Goal: Task Accomplishment & Management: Complete application form

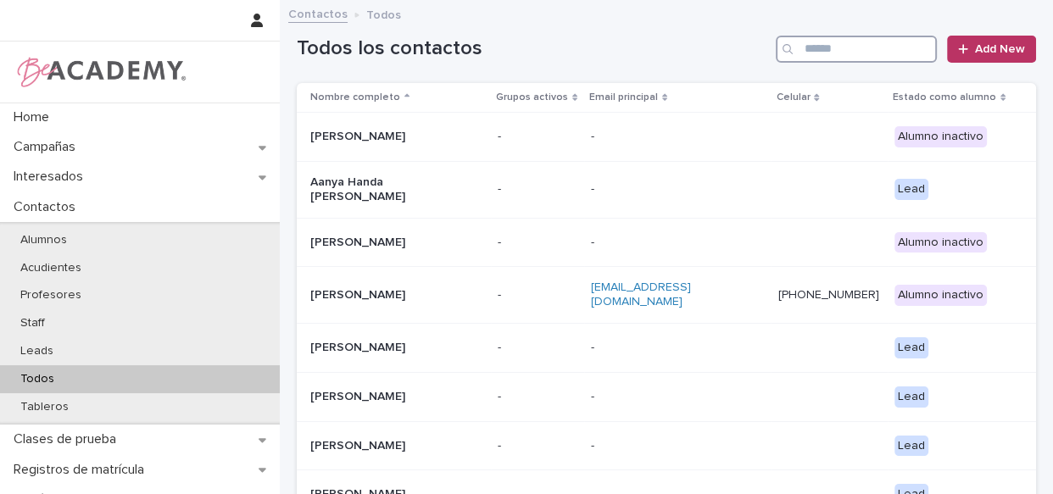
click at [798, 57] on input "Search" at bounding box center [856, 49] width 161 height 27
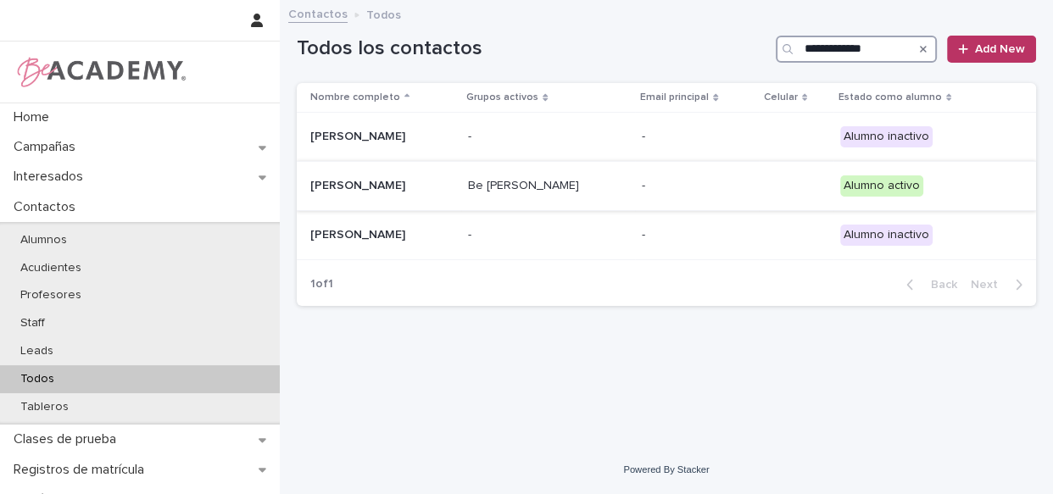
type input "**********"
click at [627, 194] on div "Be [PERSON_NAME]" at bounding box center [548, 186] width 160 height 28
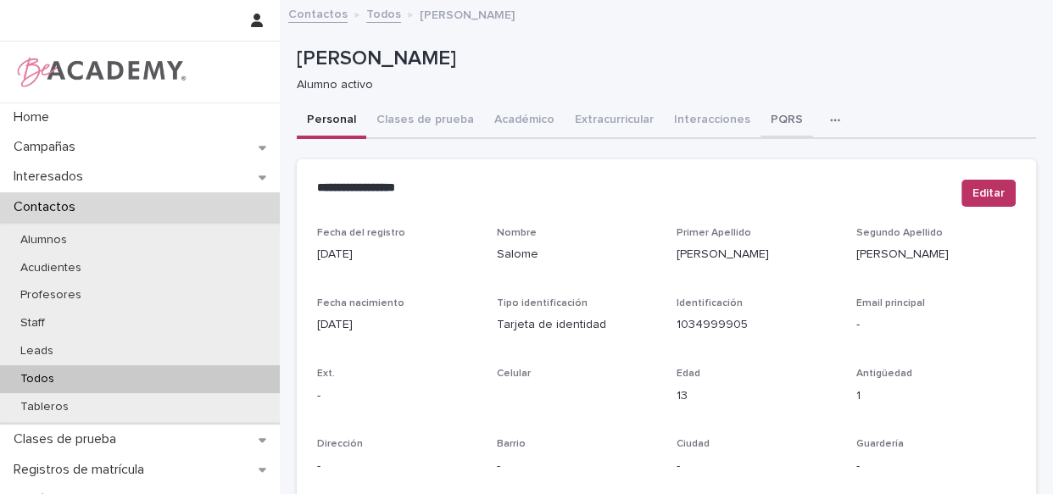
click at [777, 119] on button "PQRS" at bounding box center [786, 121] width 53 height 36
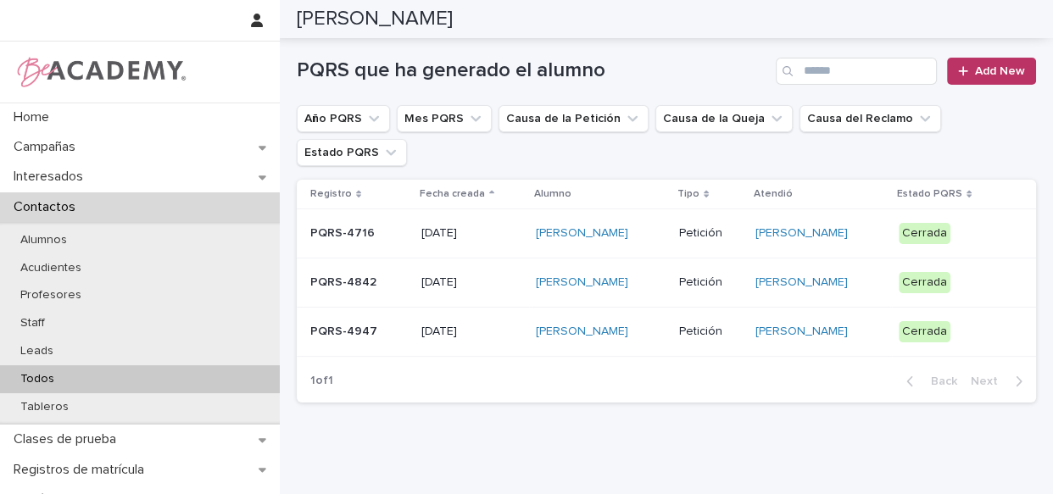
scroll to position [109, 0]
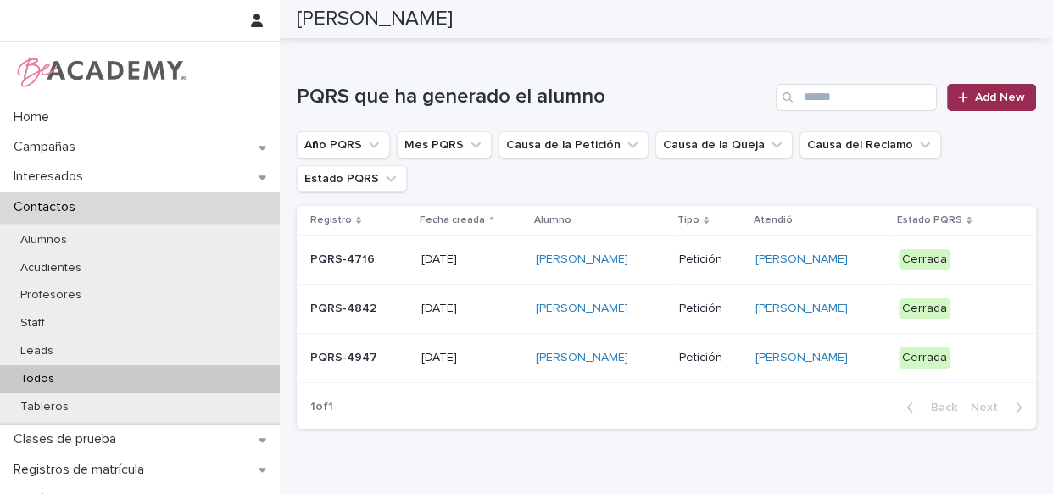
click at [967, 103] on link "Add New" at bounding box center [991, 97] width 89 height 27
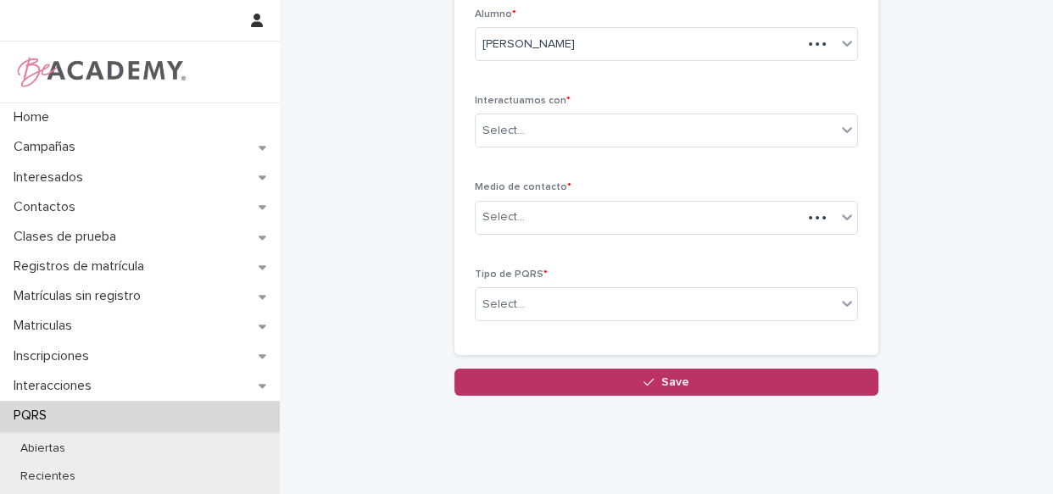
scroll to position [110, 0]
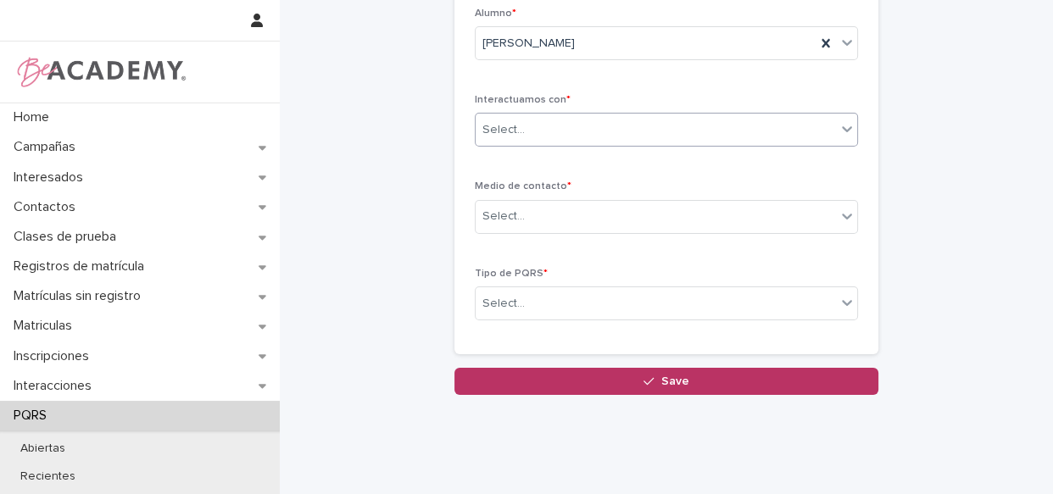
click at [670, 126] on div "Select..." at bounding box center [656, 130] width 360 height 28
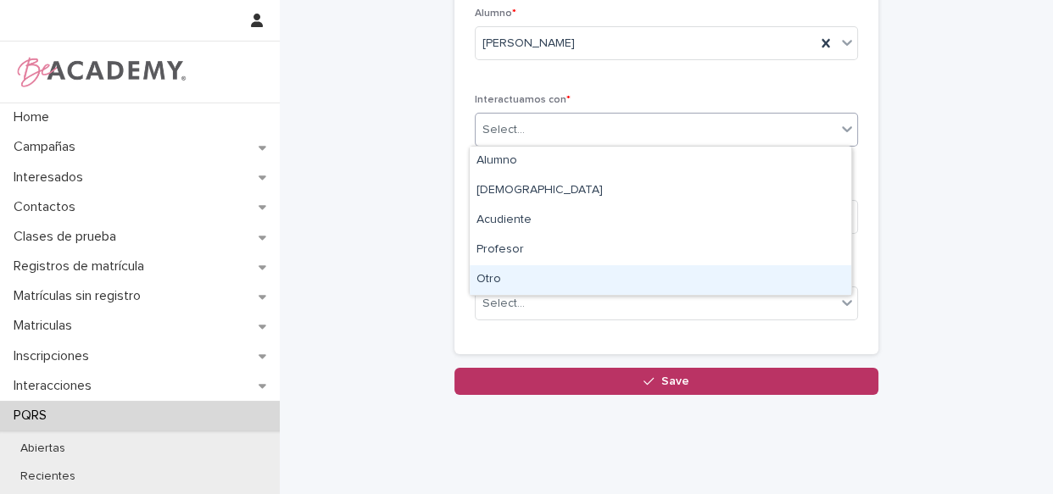
click at [529, 284] on div "Otro" at bounding box center [660, 280] width 381 height 30
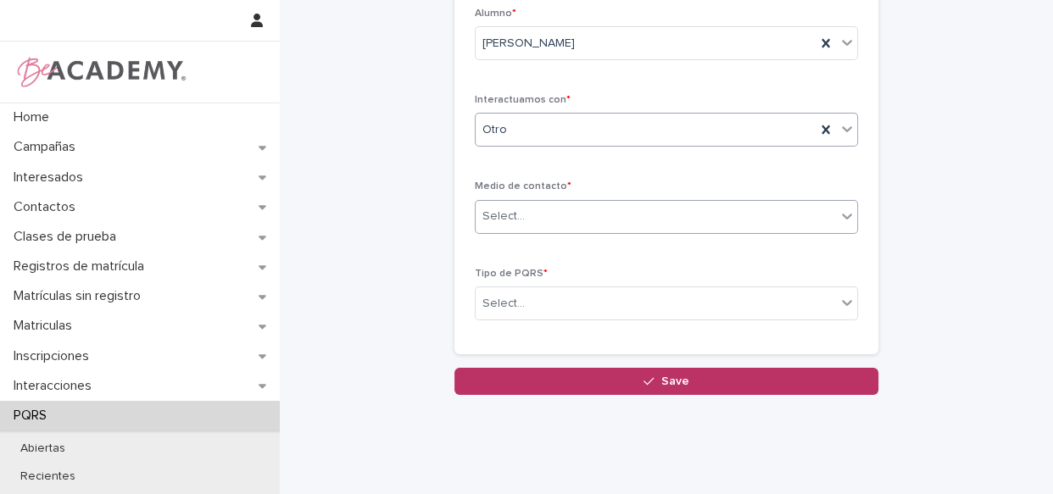
click at [558, 208] on div "Select..." at bounding box center [656, 217] width 360 height 28
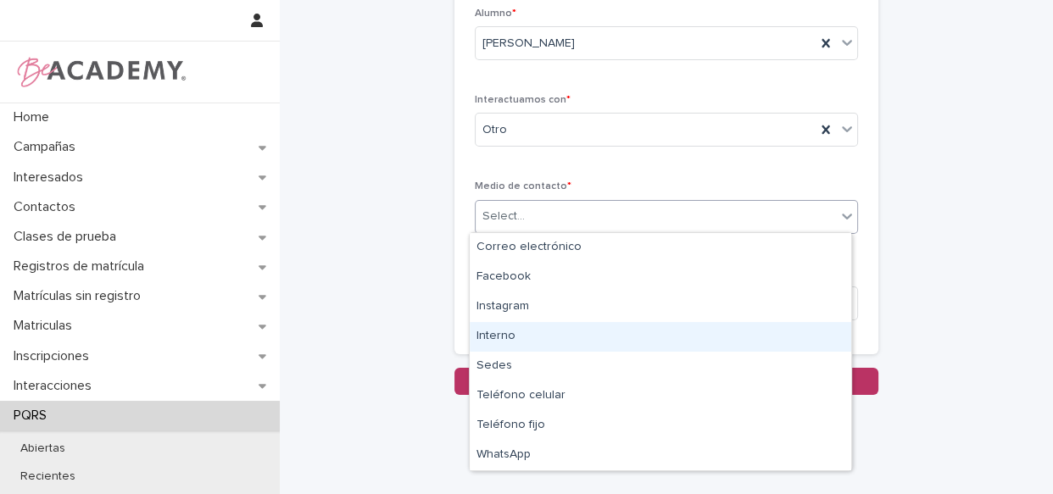
click at [526, 333] on div "Interno" at bounding box center [660, 337] width 381 height 30
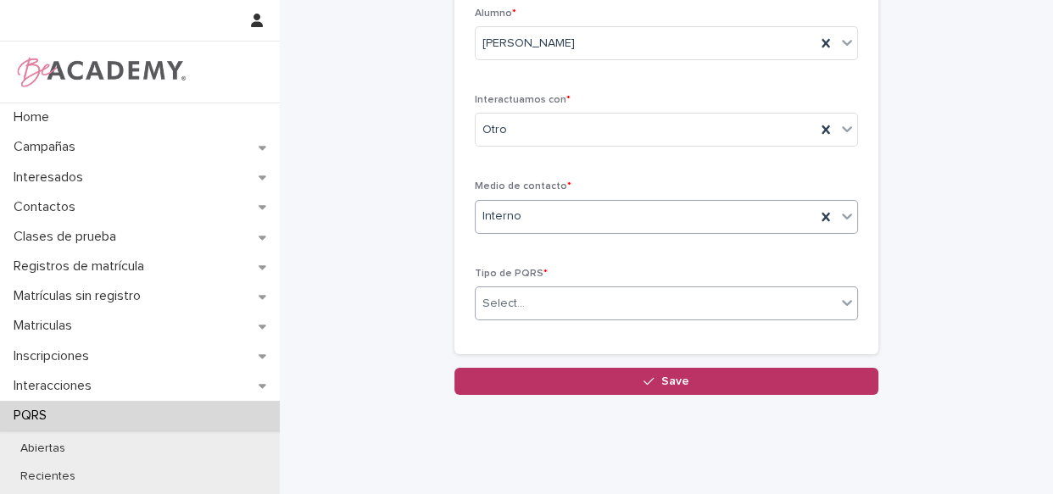
click at [610, 304] on div "Select..." at bounding box center [656, 304] width 360 height 28
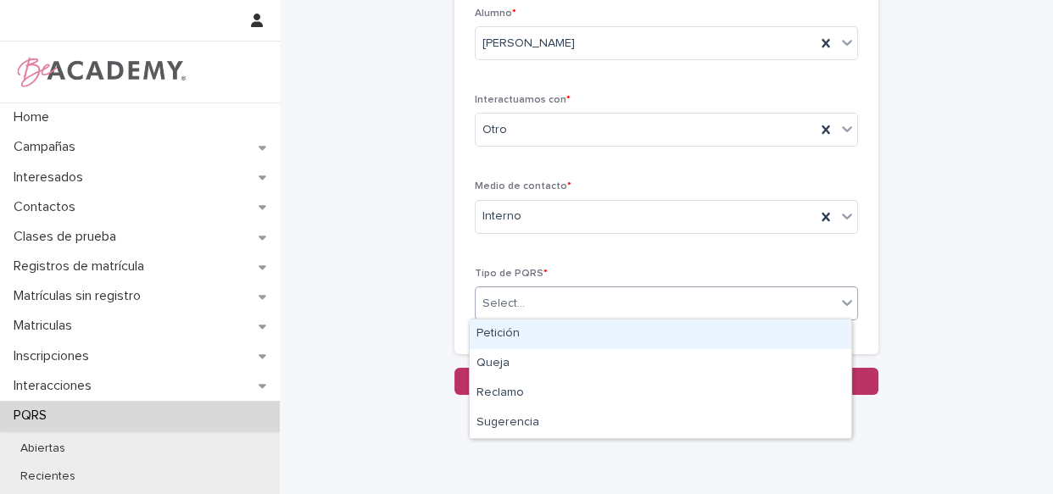
click at [598, 331] on div "Petición" at bounding box center [660, 335] width 381 height 30
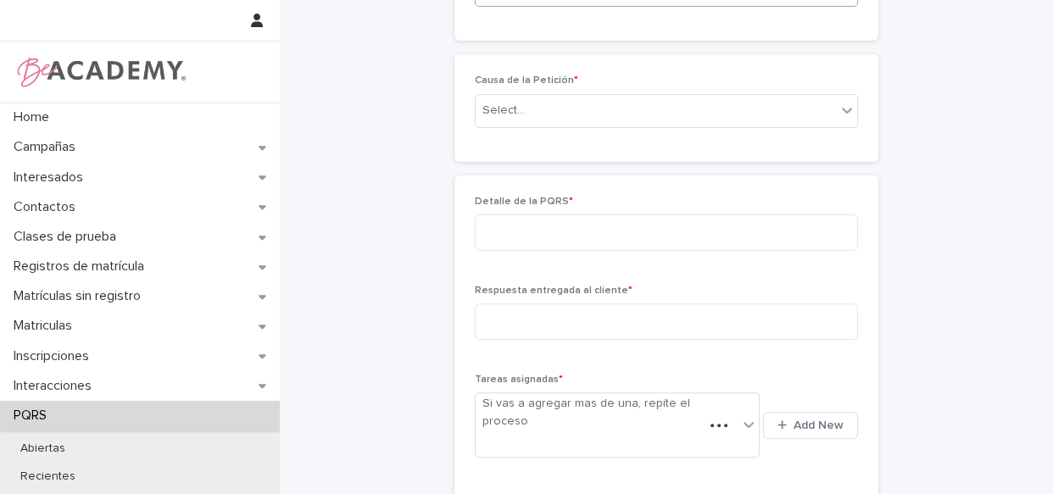
scroll to position [409, 0]
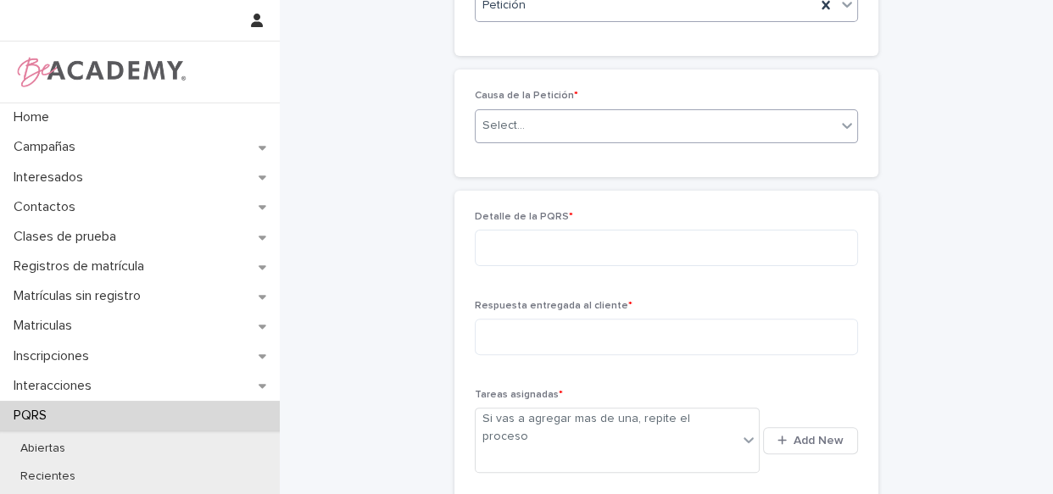
click at [648, 123] on div "Select..." at bounding box center [656, 126] width 360 height 28
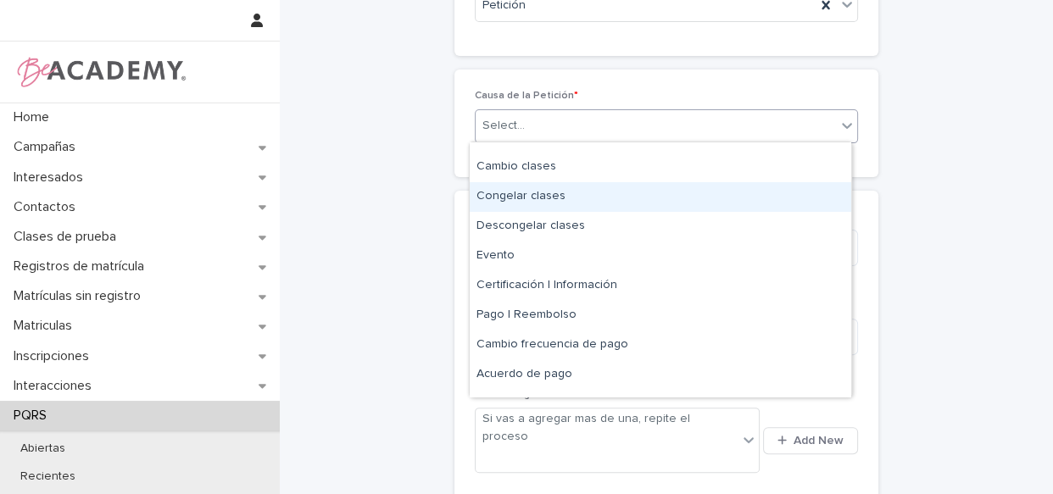
scroll to position [102, 0]
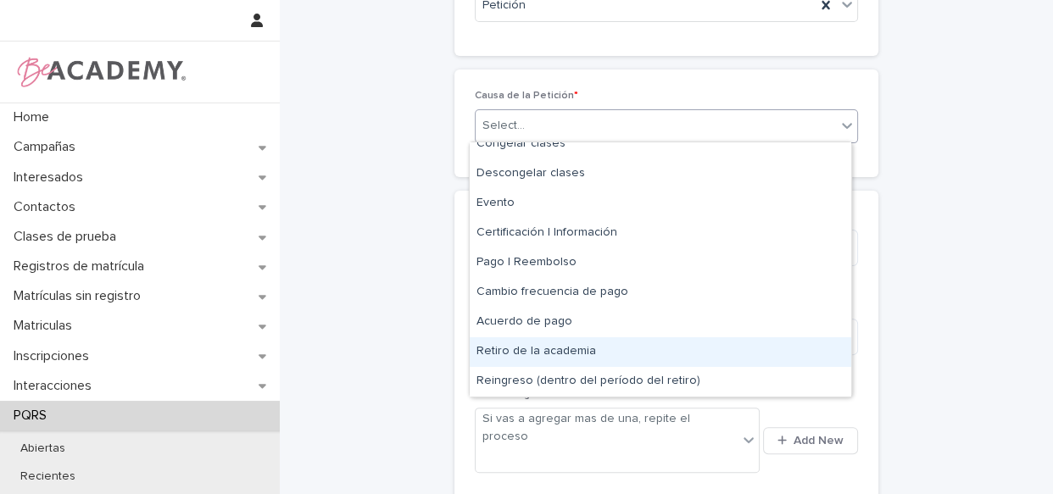
click at [621, 353] on div "Retiro de la academia" at bounding box center [660, 352] width 381 height 30
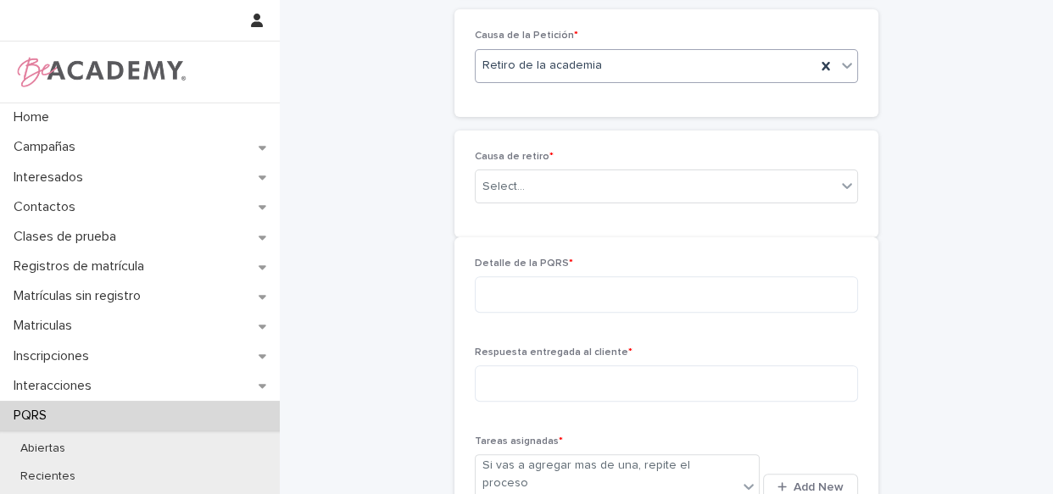
scroll to position [469, 0]
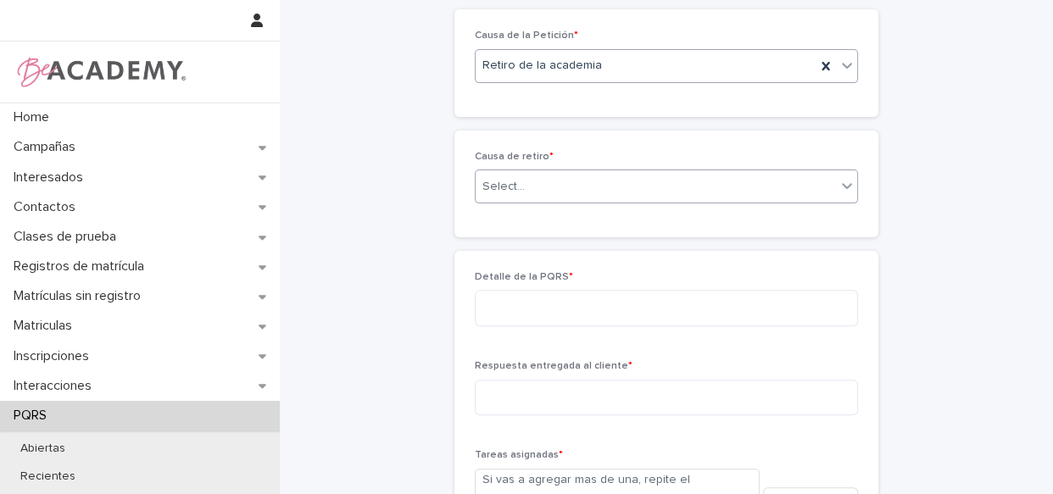
click at [578, 174] on div "Select..." at bounding box center [656, 187] width 360 height 28
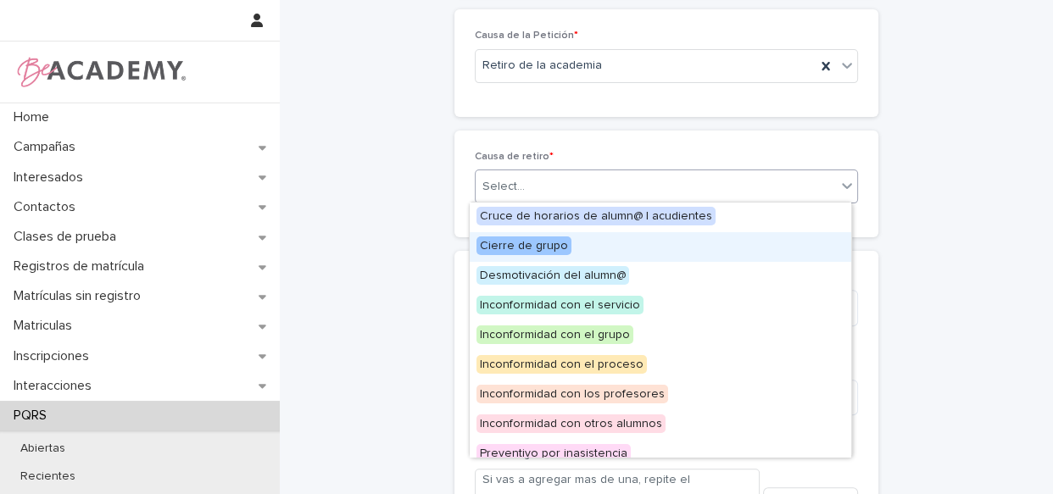
scroll to position [72, 0]
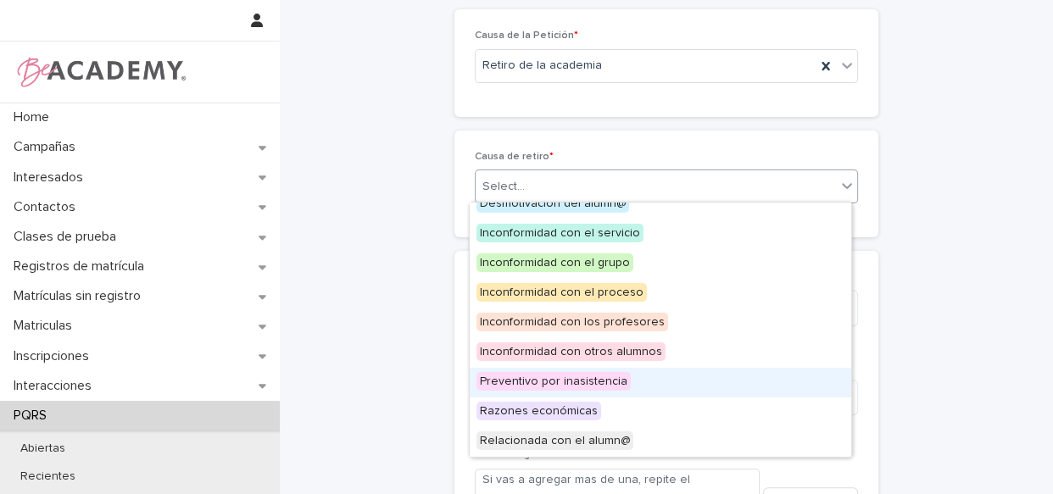
click at [592, 373] on span "Preventivo por inasistencia" at bounding box center [553, 381] width 154 height 19
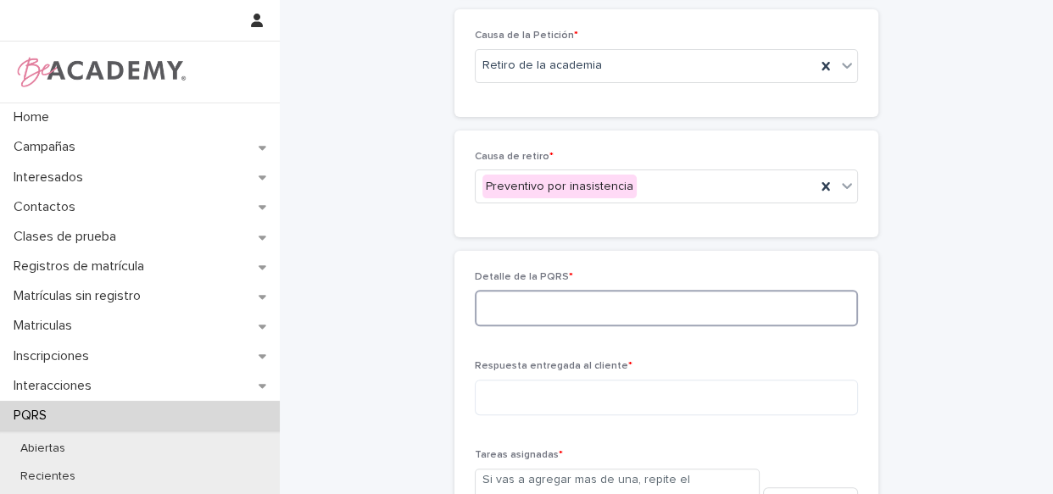
click at [558, 310] on textarea at bounding box center [666, 308] width 383 height 36
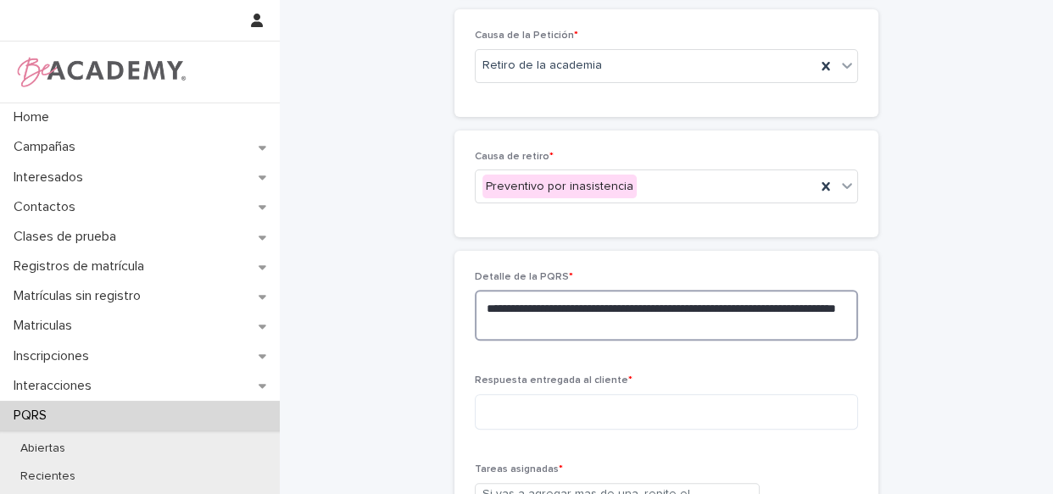
click at [609, 317] on textarea "**********" at bounding box center [666, 315] width 383 height 51
type textarea "**********"
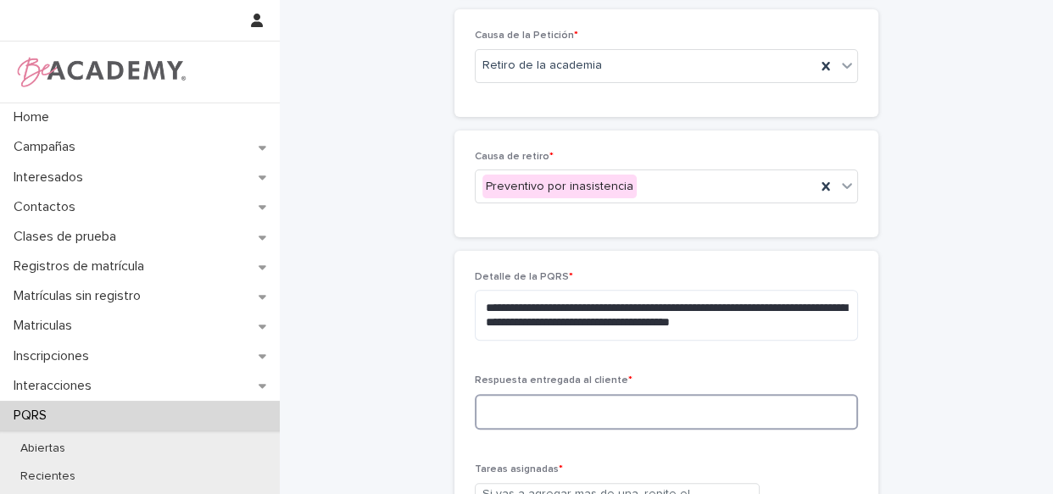
click at [745, 398] on textarea at bounding box center [666, 412] width 383 height 36
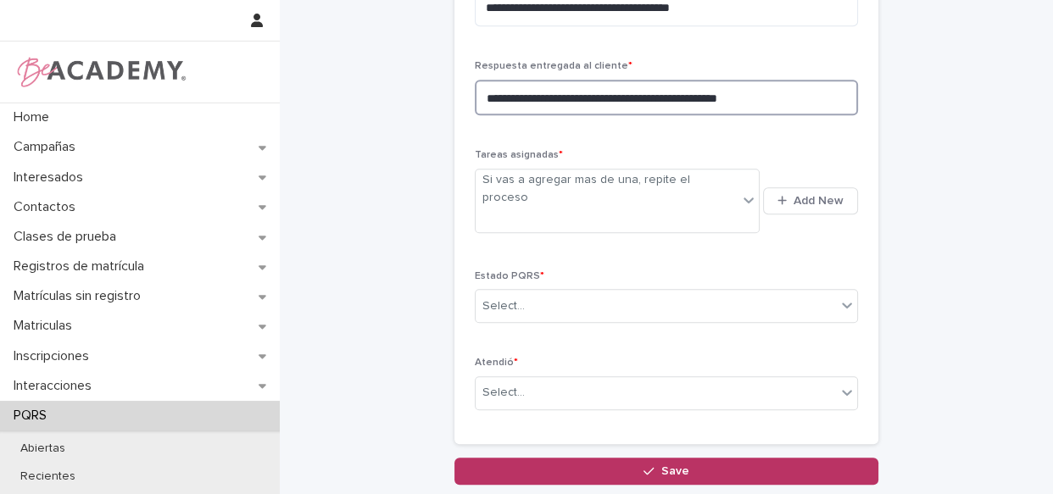
scroll to position [798, 0]
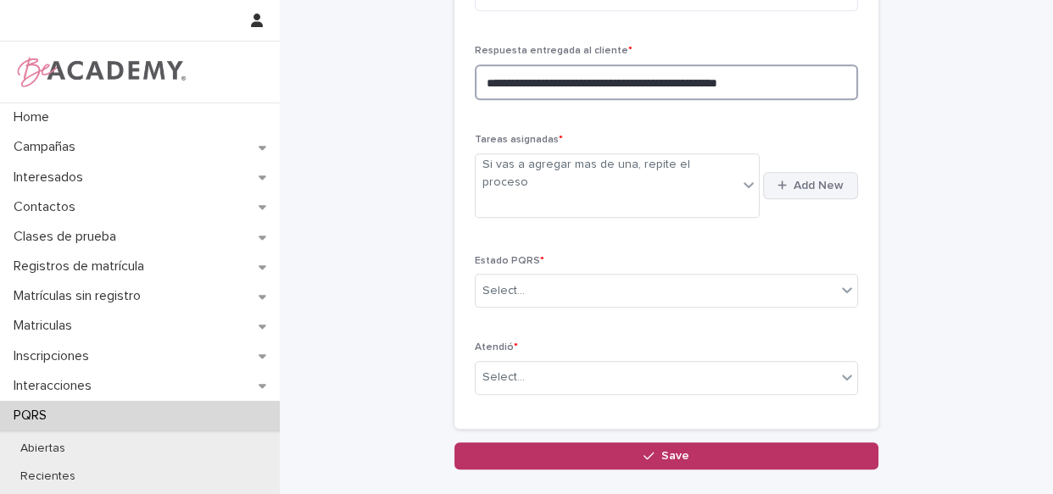
type textarea "**********"
click at [793, 180] on span "Add New" at bounding box center [818, 186] width 50 height 12
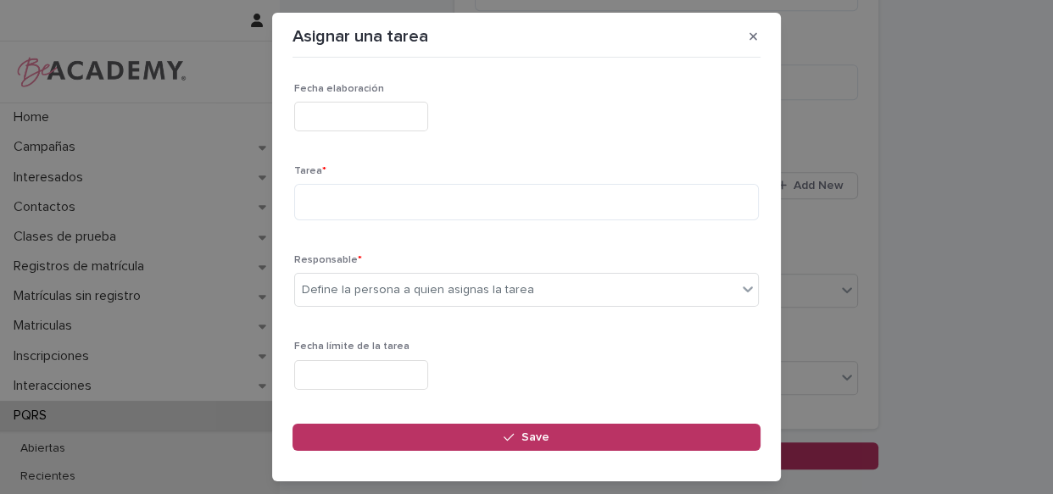
click at [323, 116] on input "text" at bounding box center [361, 117] width 134 height 30
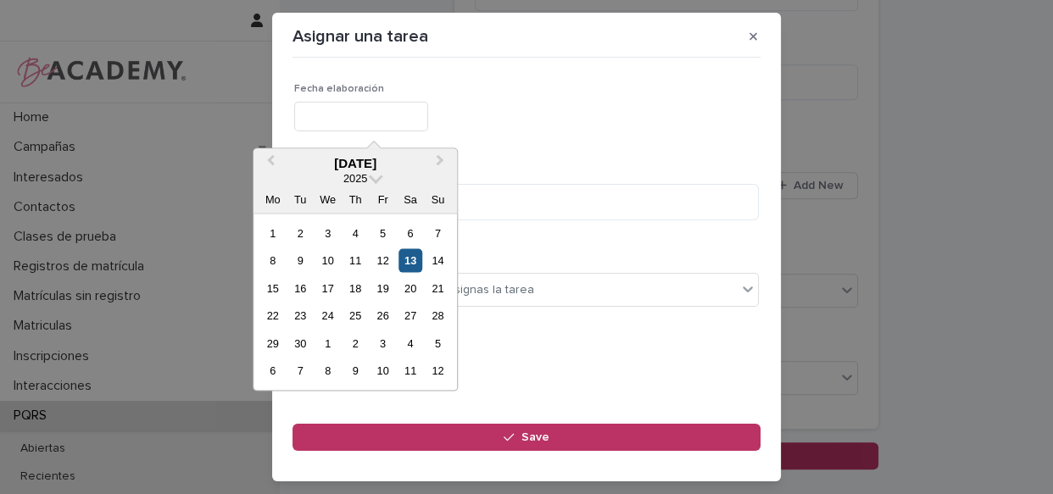
click at [414, 265] on div "13" at bounding box center [409, 260] width 23 height 23
type input "**********"
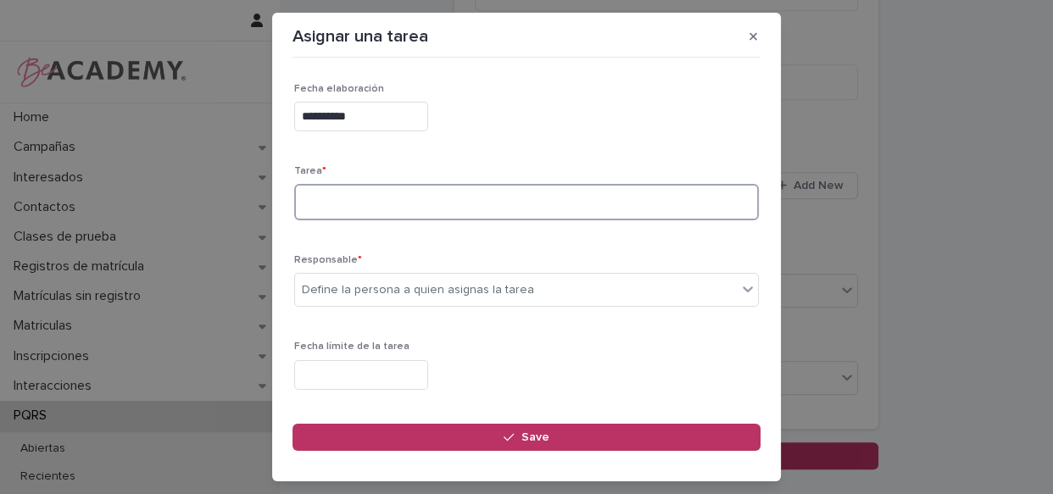
click at [396, 213] on textarea at bounding box center [526, 202] width 465 height 36
type textarea "**********"
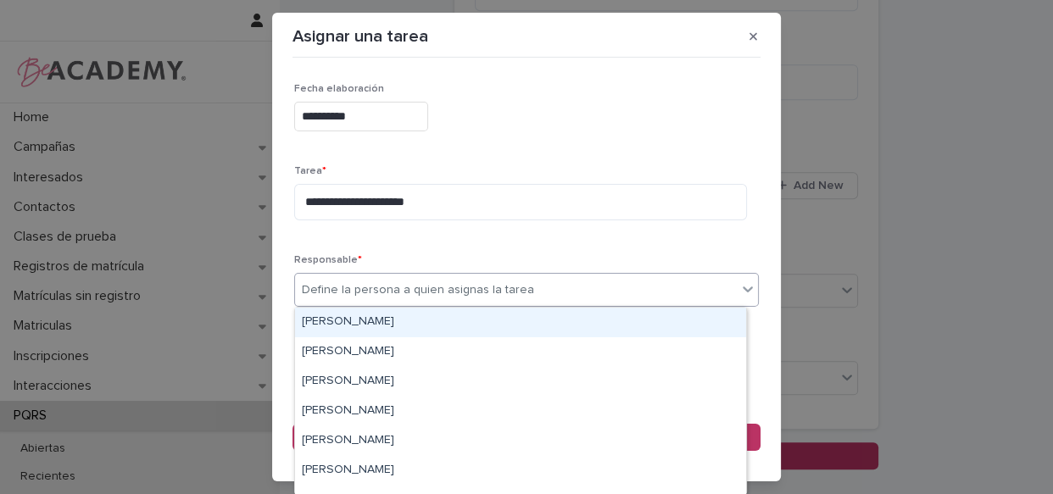
click at [387, 283] on div "Define la persona a quien asignas la tarea" at bounding box center [418, 290] width 232 height 18
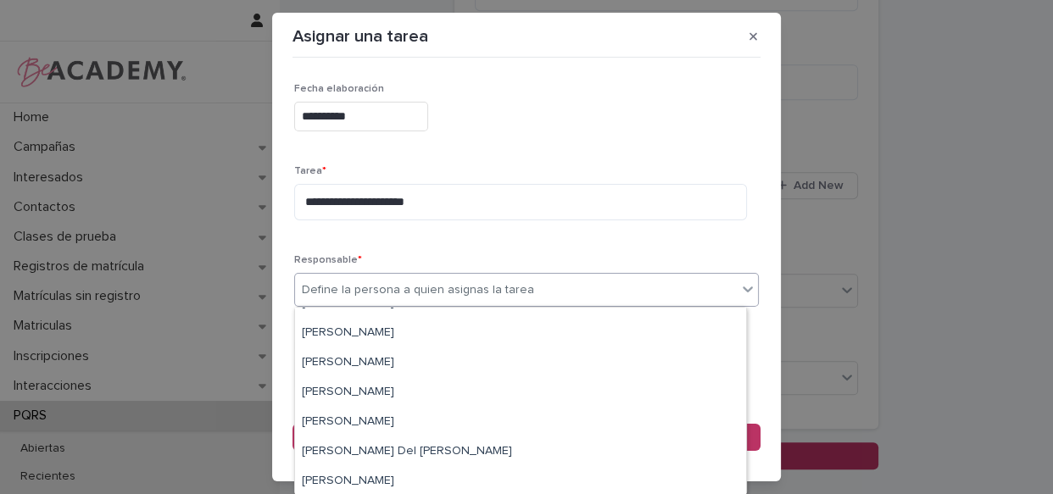
scroll to position [144, 0]
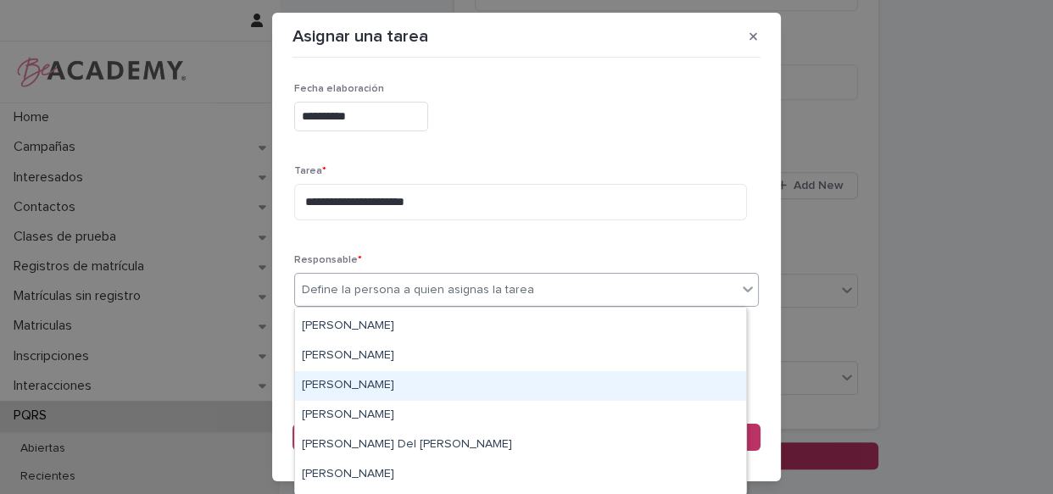
click at [391, 392] on div "[PERSON_NAME]" at bounding box center [520, 386] width 451 height 30
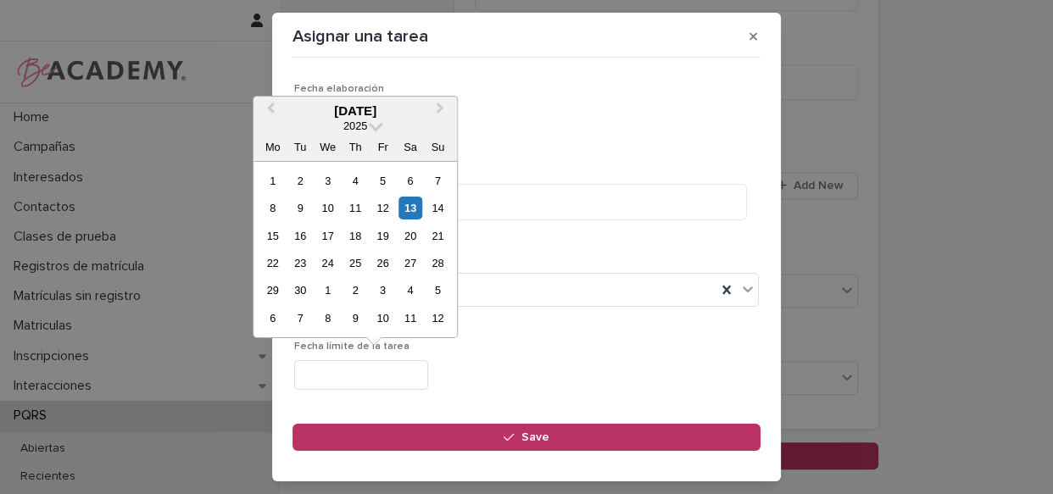
click at [381, 370] on input "text" at bounding box center [361, 375] width 134 height 30
click at [409, 208] on div "13" at bounding box center [409, 208] width 23 height 23
type input "**********"
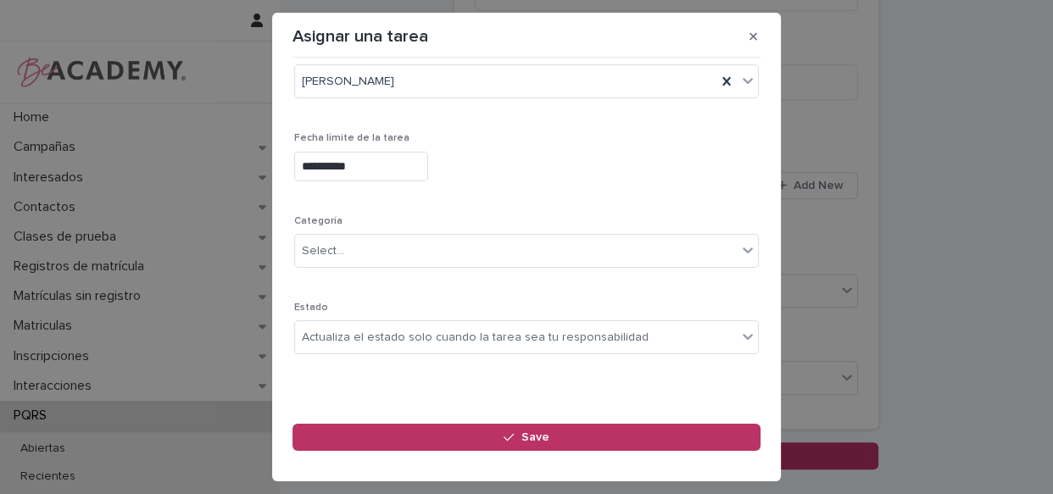
scroll to position [211, 0]
click at [512, 331] on div "Actualiza el estado solo cuando la tarea sea tu responsabilidad" at bounding box center [475, 335] width 347 height 18
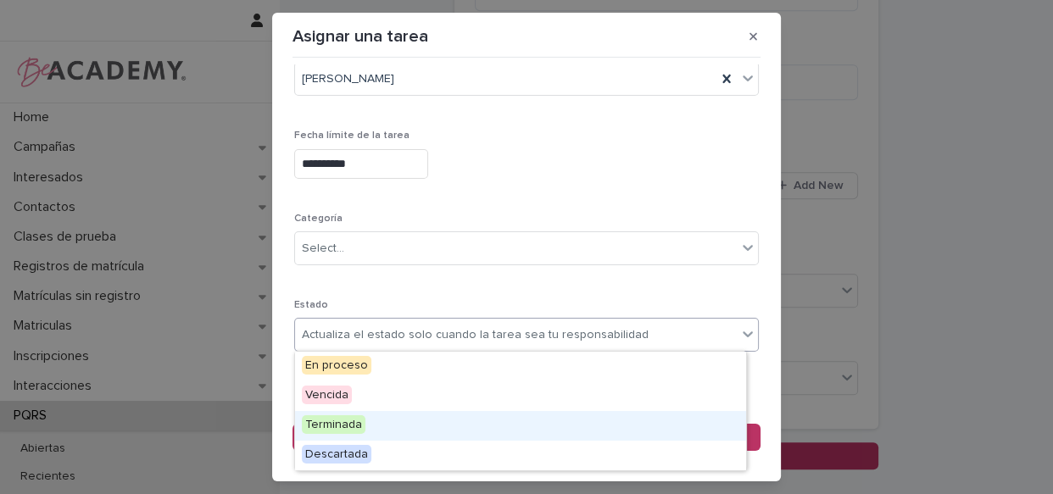
click at [449, 420] on div "Terminada" at bounding box center [520, 426] width 451 height 30
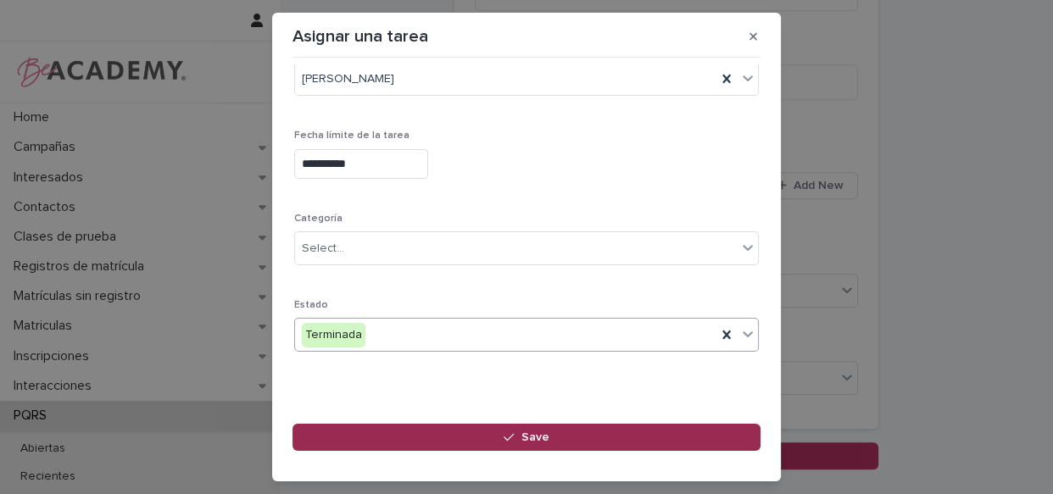
click at [467, 443] on button "Save" at bounding box center [526, 437] width 468 height 27
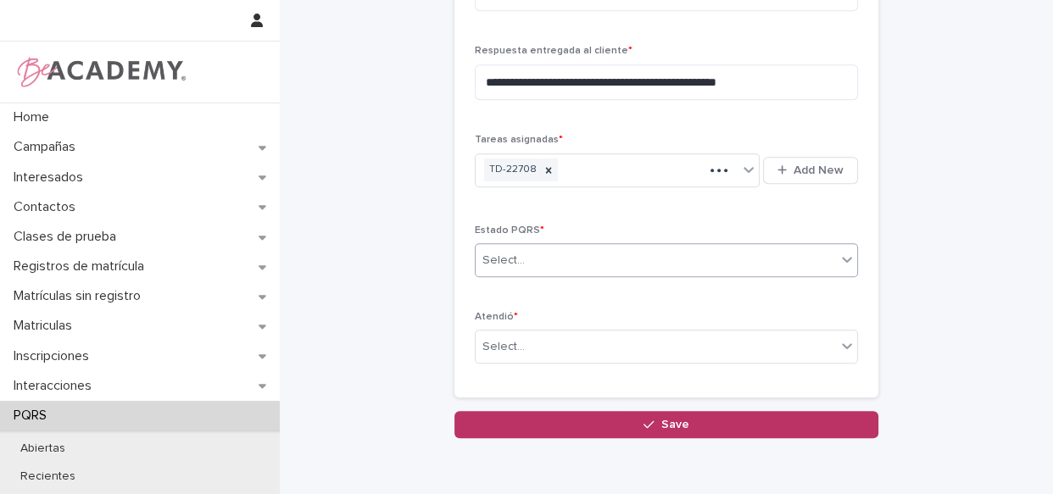
click at [563, 247] on div "Select..." at bounding box center [656, 261] width 360 height 28
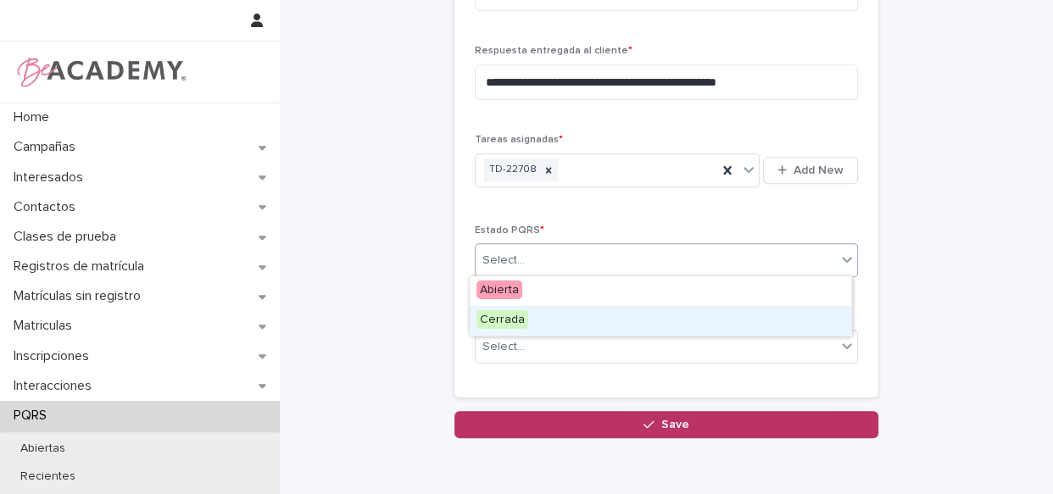
click at [535, 325] on div "Cerrada" at bounding box center [660, 321] width 381 height 30
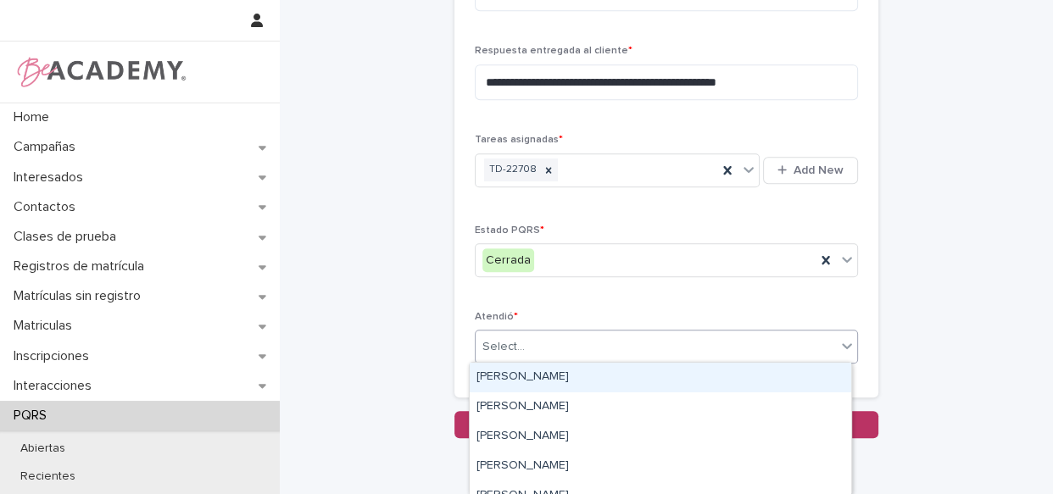
click at [531, 344] on div "Select..." at bounding box center [656, 347] width 360 height 28
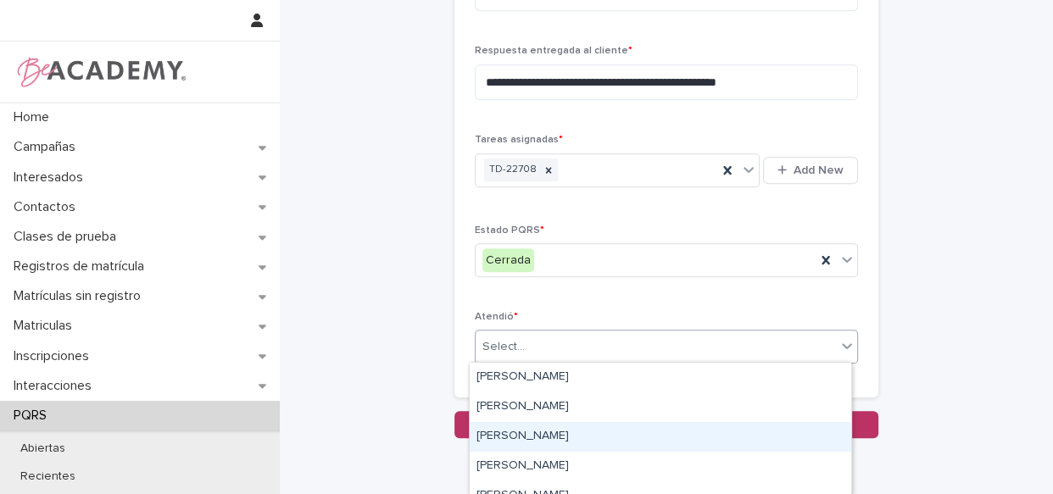
scroll to position [76, 0]
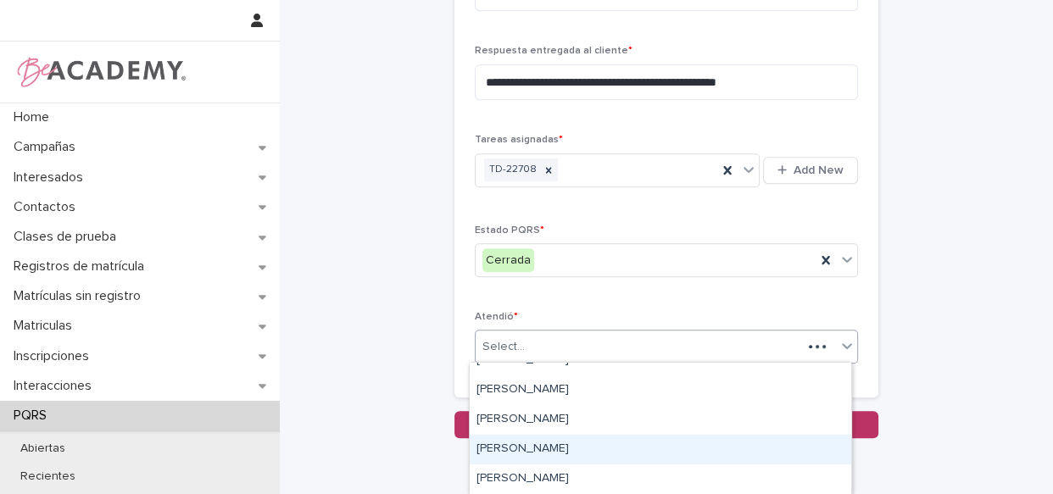
click at [538, 449] on div "[PERSON_NAME]" at bounding box center [660, 450] width 381 height 30
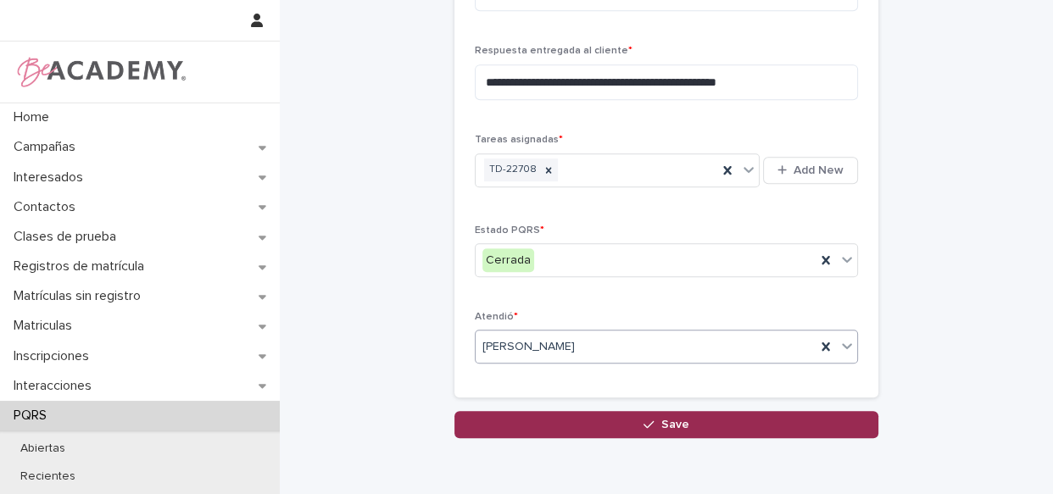
click at [631, 420] on button "Save" at bounding box center [666, 424] width 424 height 27
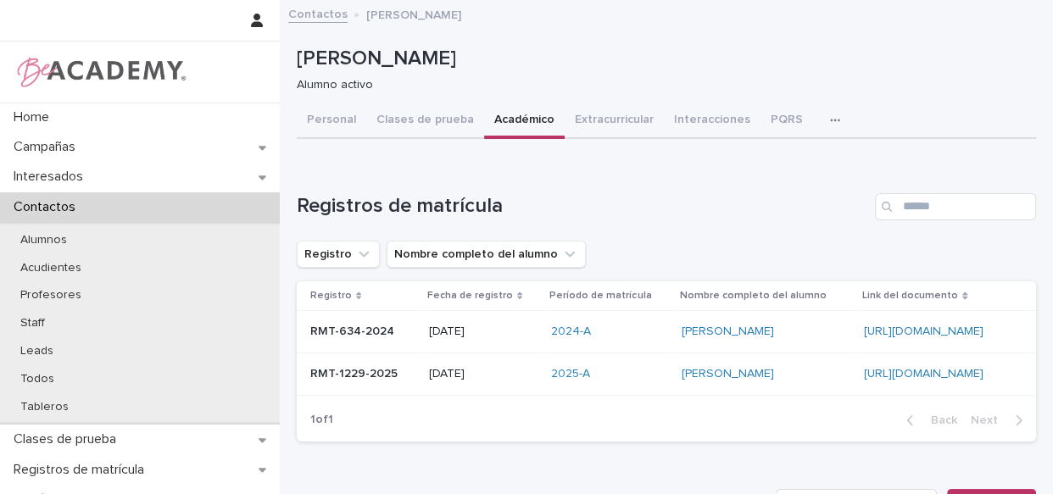
click at [526, 118] on button "Académico" at bounding box center [524, 121] width 81 height 36
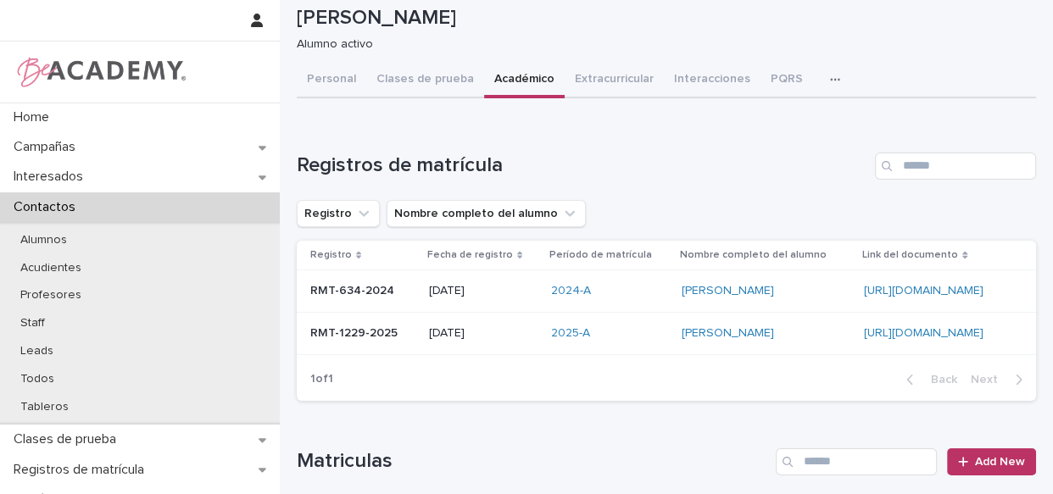
scroll to position [181, 0]
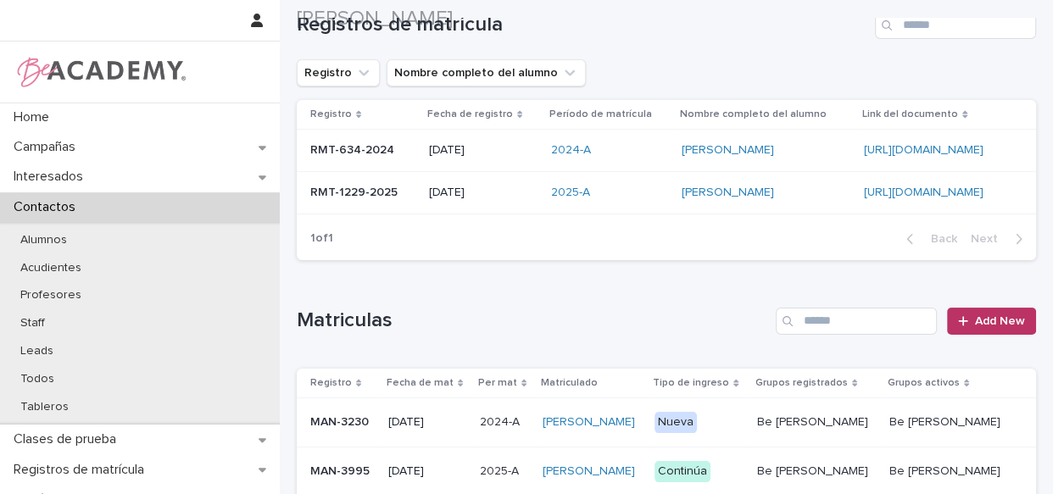
click at [642, 458] on div "[PERSON_NAME]" at bounding box center [591, 472] width 99 height 28
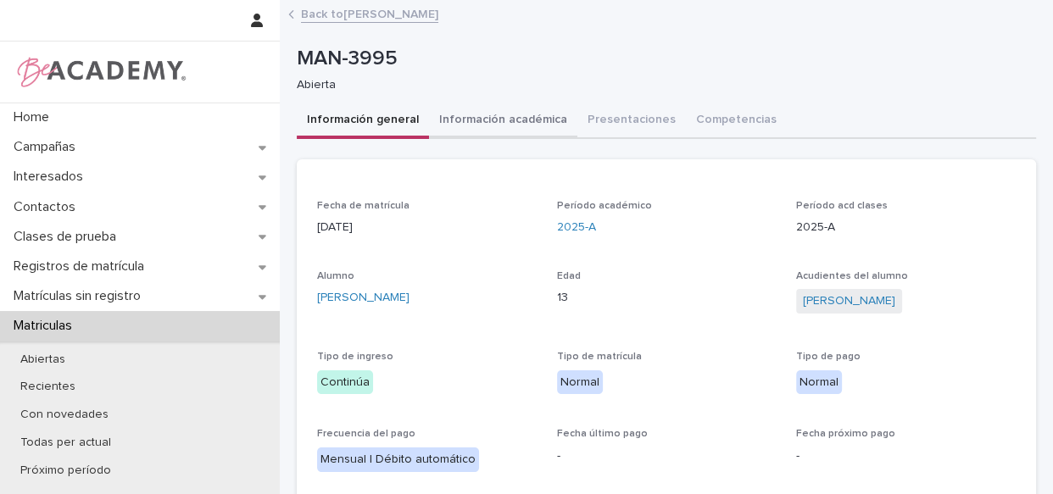
click at [525, 119] on button "Información académica" at bounding box center [503, 121] width 148 height 36
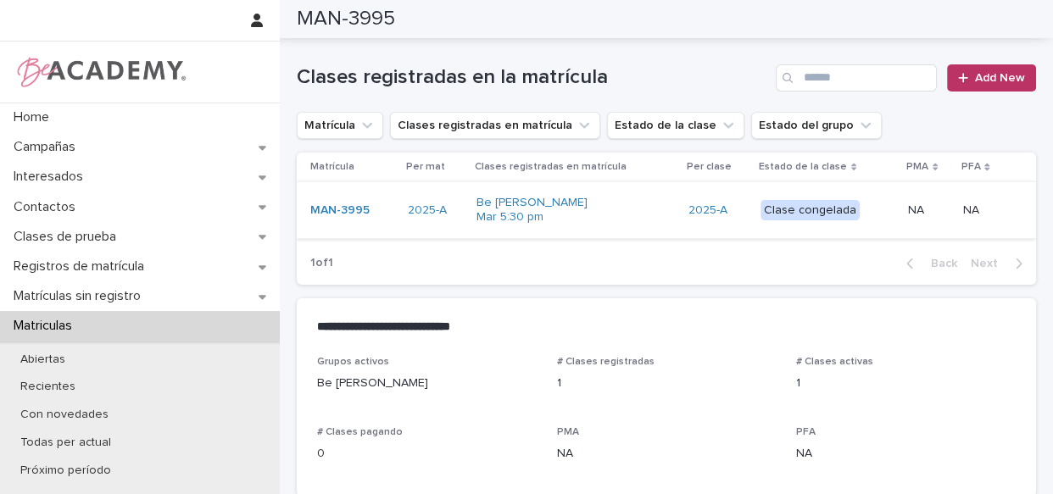
scroll to position [136, 0]
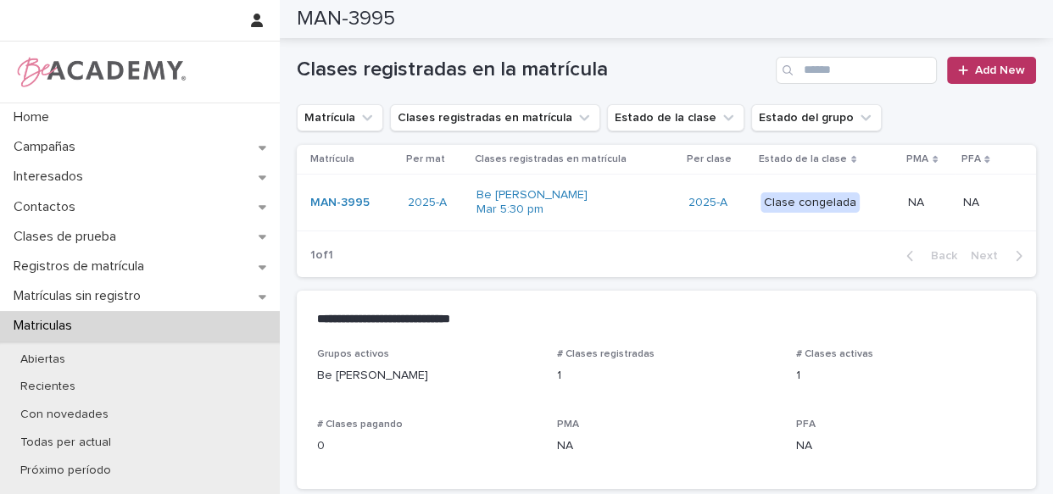
click at [653, 211] on div "Be [PERSON_NAME] Mar 5:30 pm" at bounding box center [575, 202] width 198 height 42
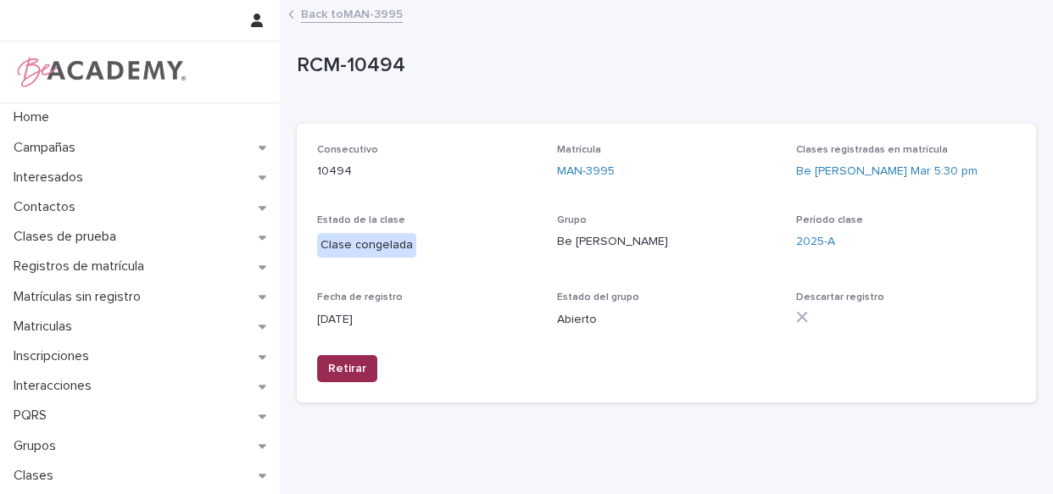
click at [356, 359] on button "Retirar" at bounding box center [347, 368] width 60 height 27
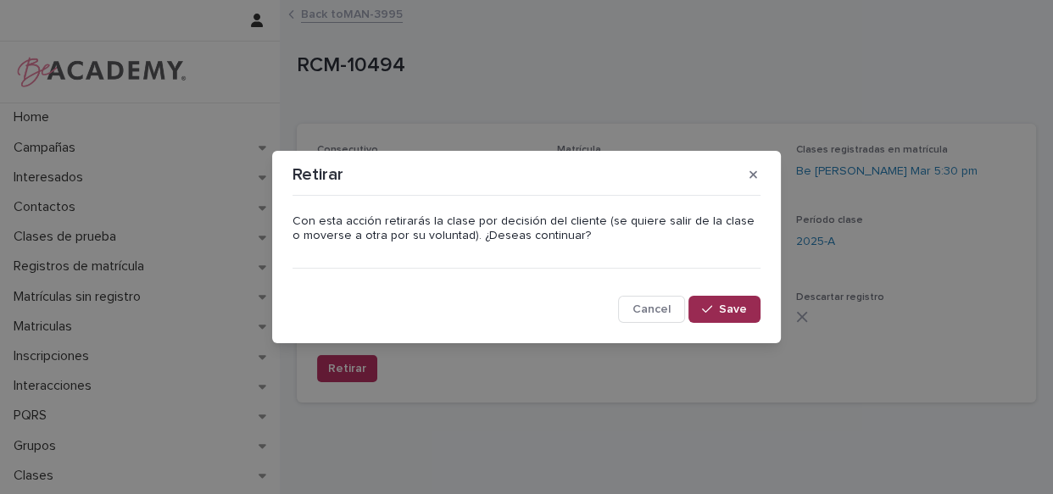
click at [728, 297] on button "Save" at bounding box center [724, 309] width 72 height 27
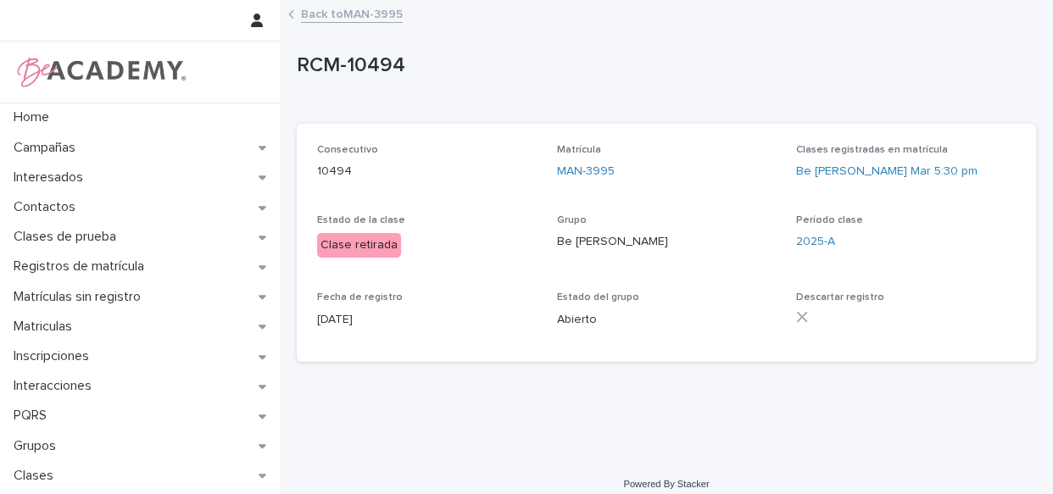
click at [309, 5] on link "Back to MAN-3995" at bounding box center [352, 12] width 102 height 19
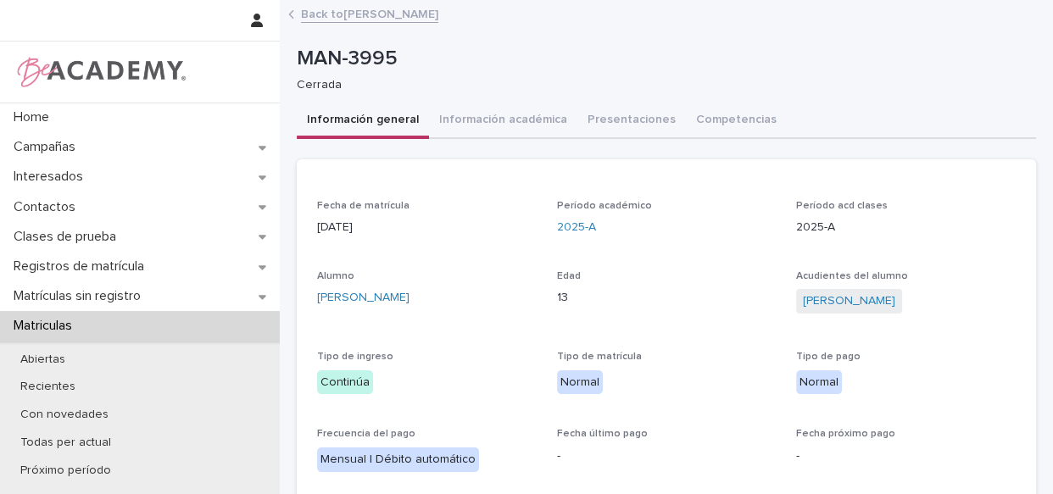
click at [367, 125] on button "Información general" at bounding box center [363, 121] width 132 height 36
click at [859, 295] on link "[PERSON_NAME]" at bounding box center [849, 301] width 92 height 18
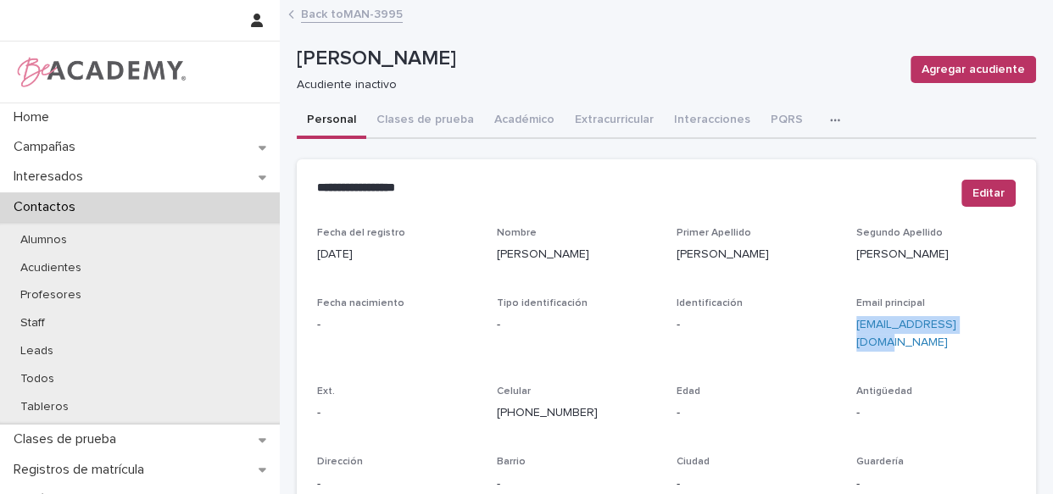
drag, startPoint x: 970, startPoint y: 325, endPoint x: 844, endPoint y: 335, distance: 125.8
click at [844, 335] on div "Fecha del registro [DATE] Nombre [PERSON_NAME] Apellido [PERSON_NAME] Apellido …" at bounding box center [666, 477] width 698 height 501
copy link "[EMAIL_ADDRESS][DOMAIN_NAME]"
